Goal: Transaction & Acquisition: Purchase product/service

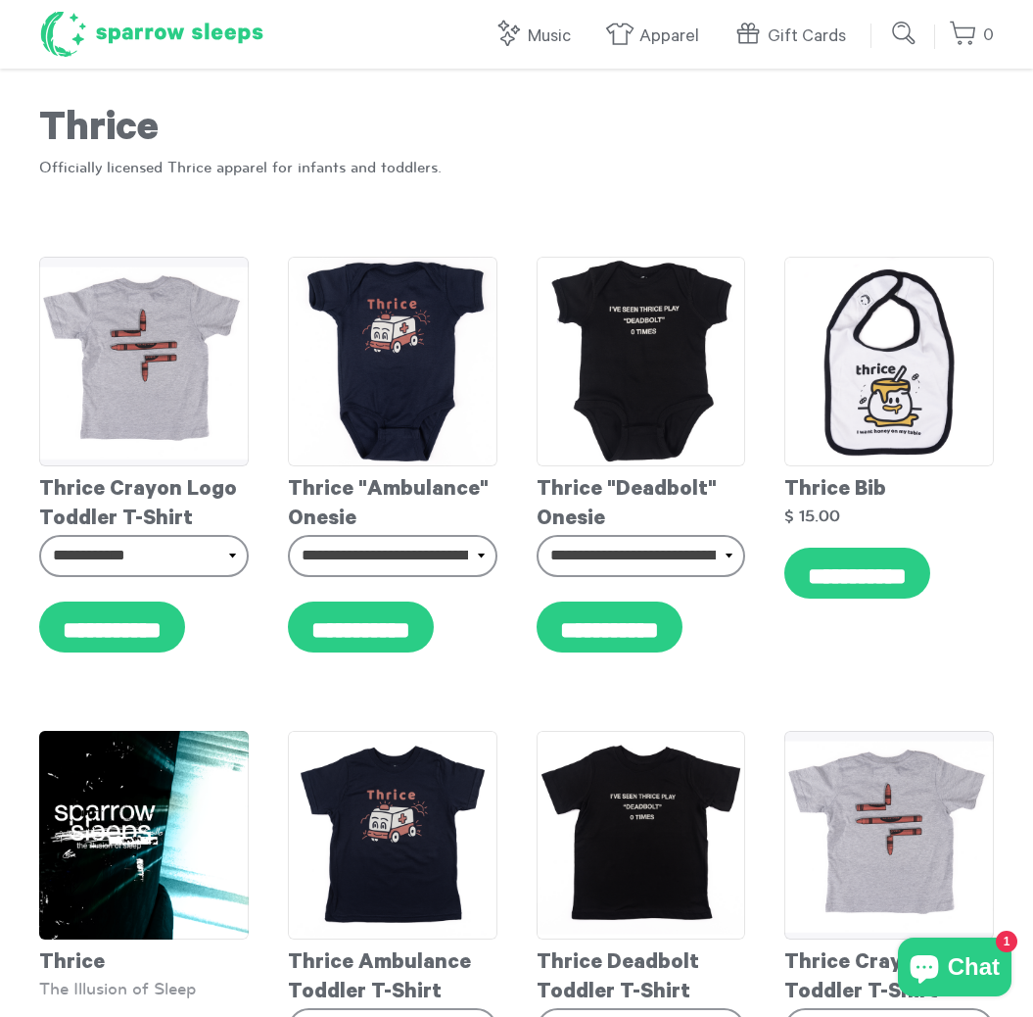
click at [171, 24] on h1 "Sparrow Sleeps" at bounding box center [151, 34] width 225 height 49
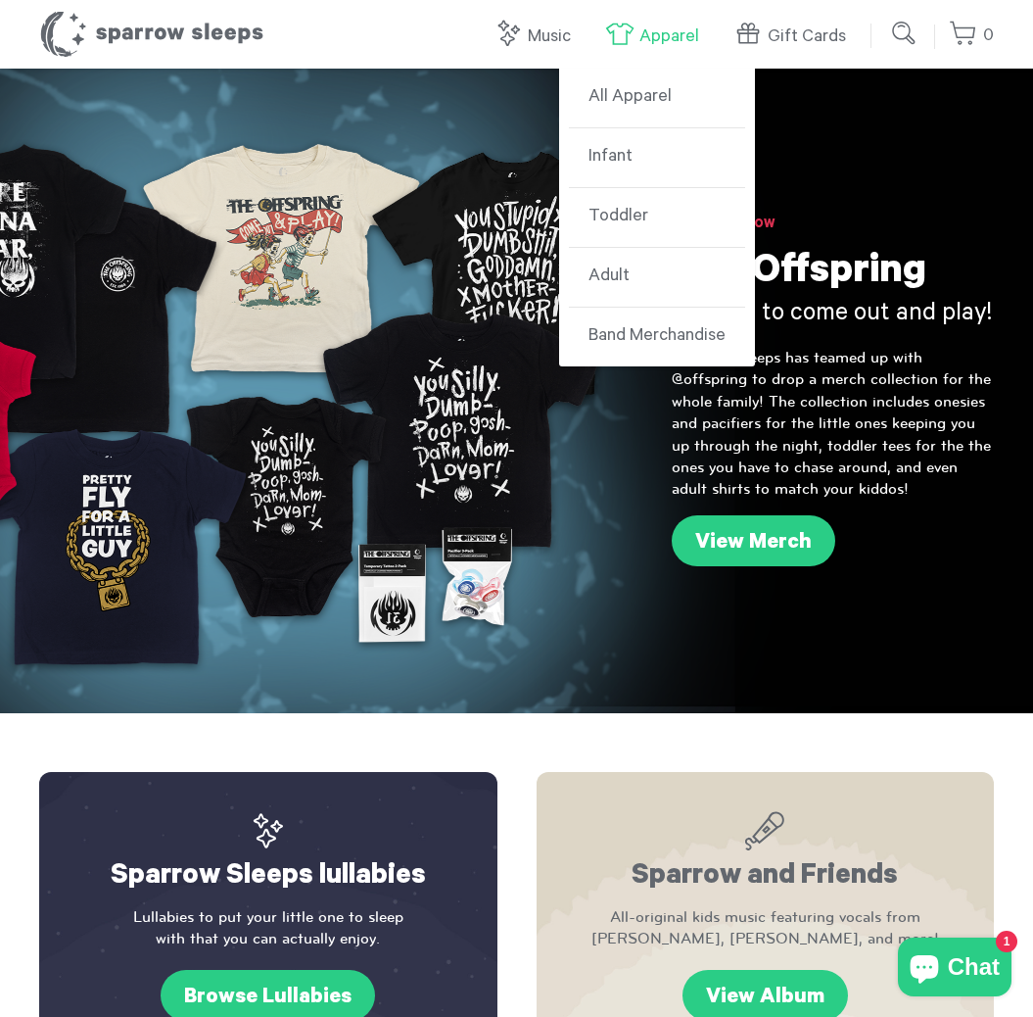
click at [651, 47] on link "Apparel" at bounding box center [657, 37] width 104 height 42
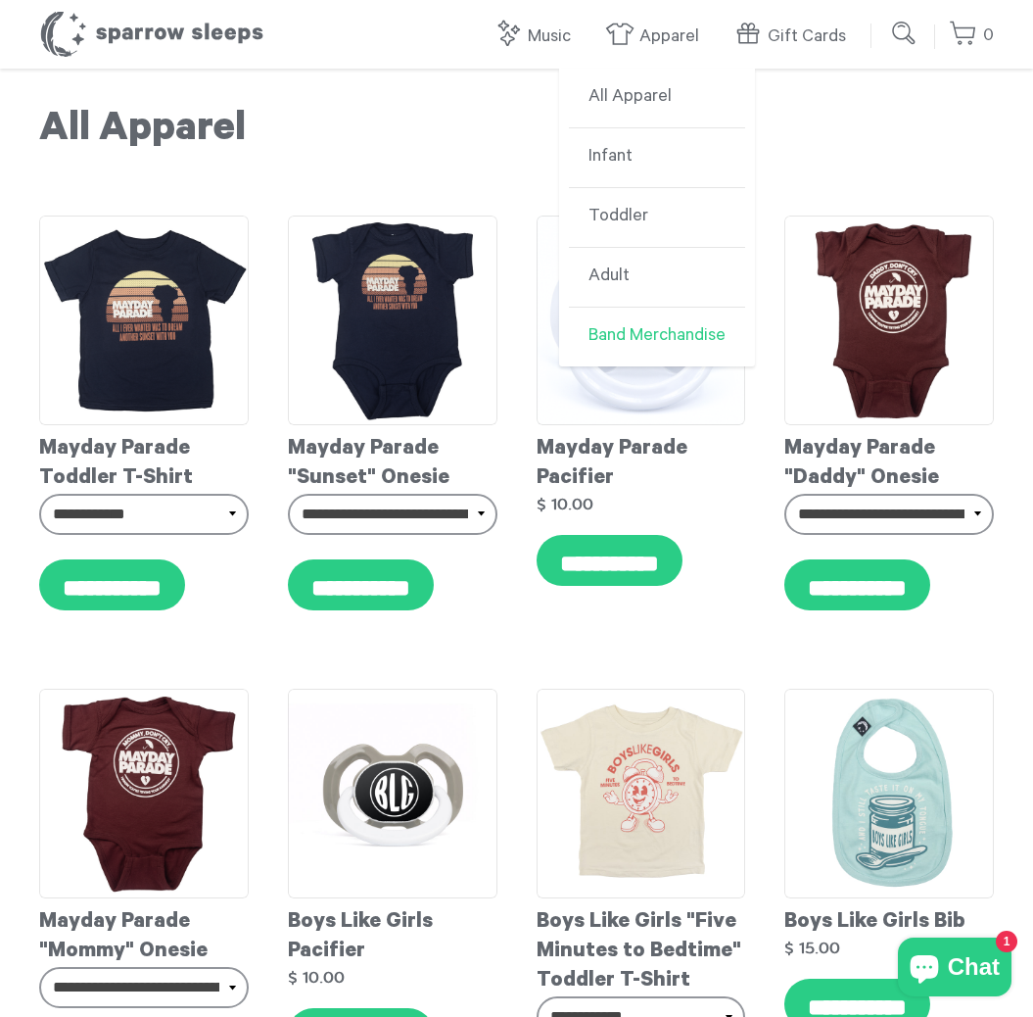
click at [608, 338] on link "Band Merchandise" at bounding box center [657, 337] width 176 height 59
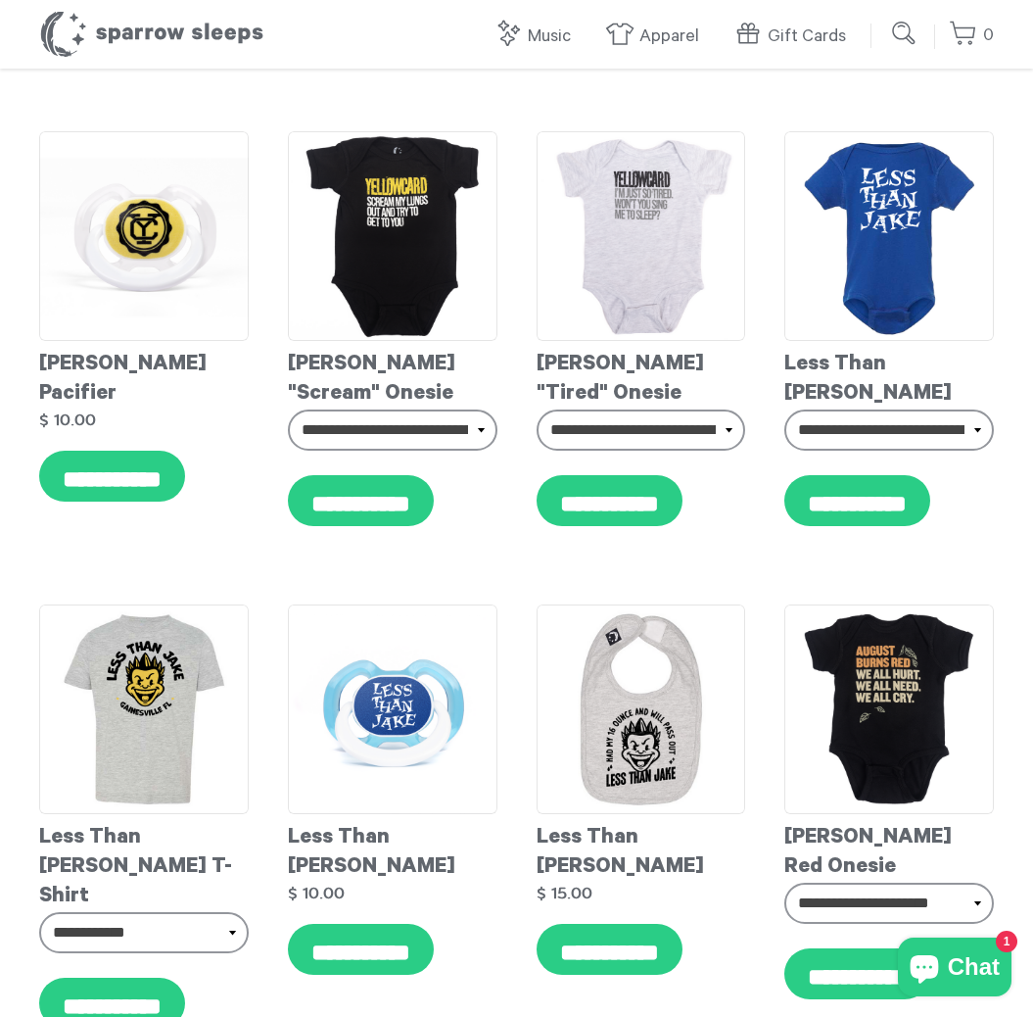
scroll to position [3966, 0]
